Goal: Find specific page/section: Find specific page/section

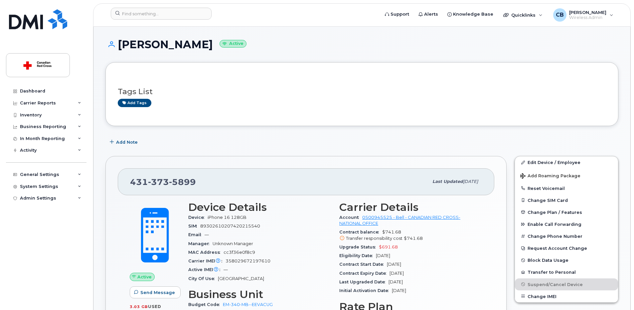
scroll to position [133, 0]
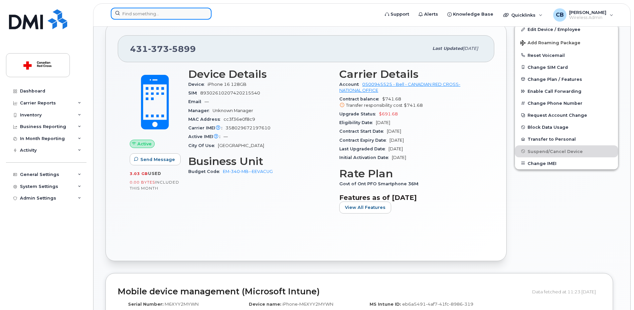
click at [191, 16] on input at bounding box center [161, 14] width 101 height 12
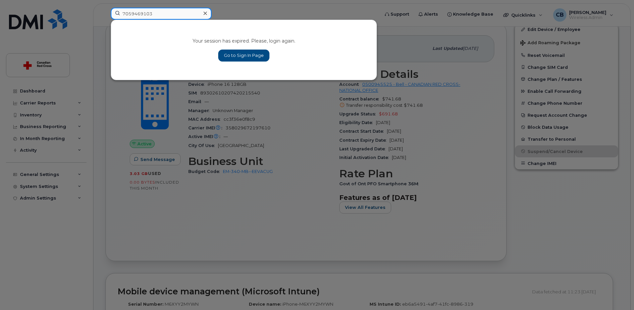
type input "7059469103"
click at [251, 52] on link "Go to Sign In Page" at bounding box center [243, 56] width 51 height 12
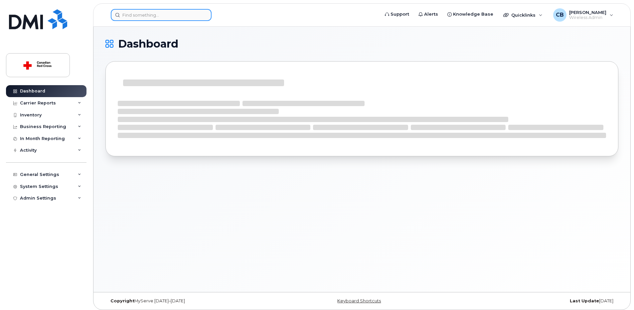
click at [173, 16] on input at bounding box center [161, 15] width 101 height 12
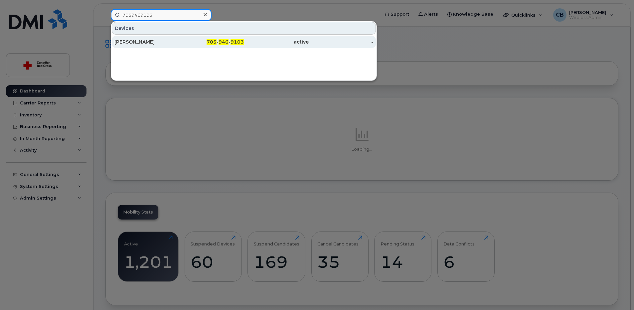
type input "7059469103"
click at [156, 41] on div "Candyce Hoffman-Trickett" at bounding box center [146, 42] width 65 height 7
